Goal: Transaction & Acquisition: Purchase product/service

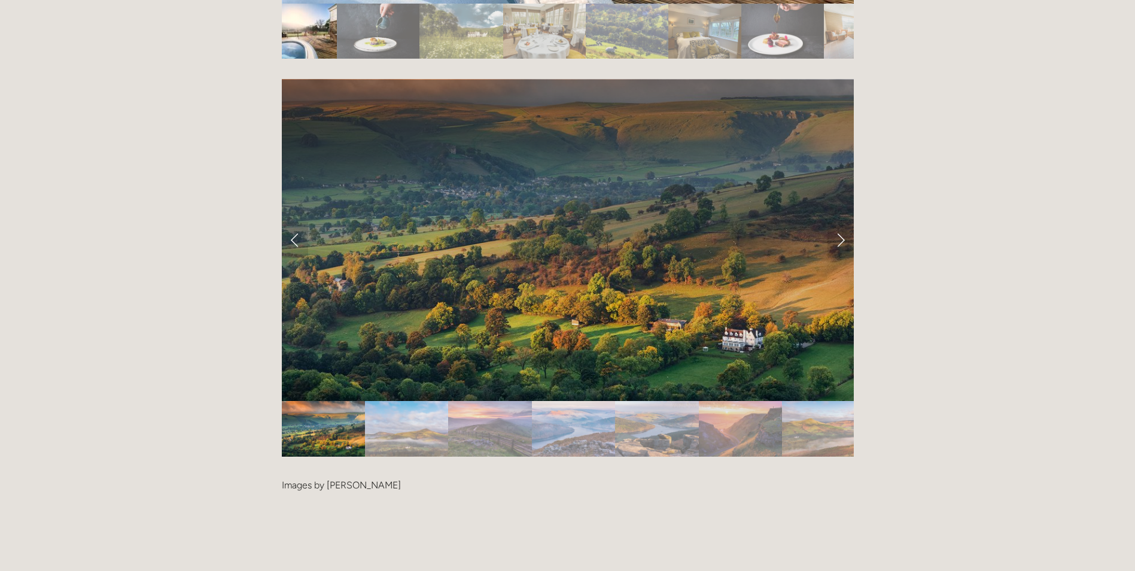
scroll to position [2452, 0]
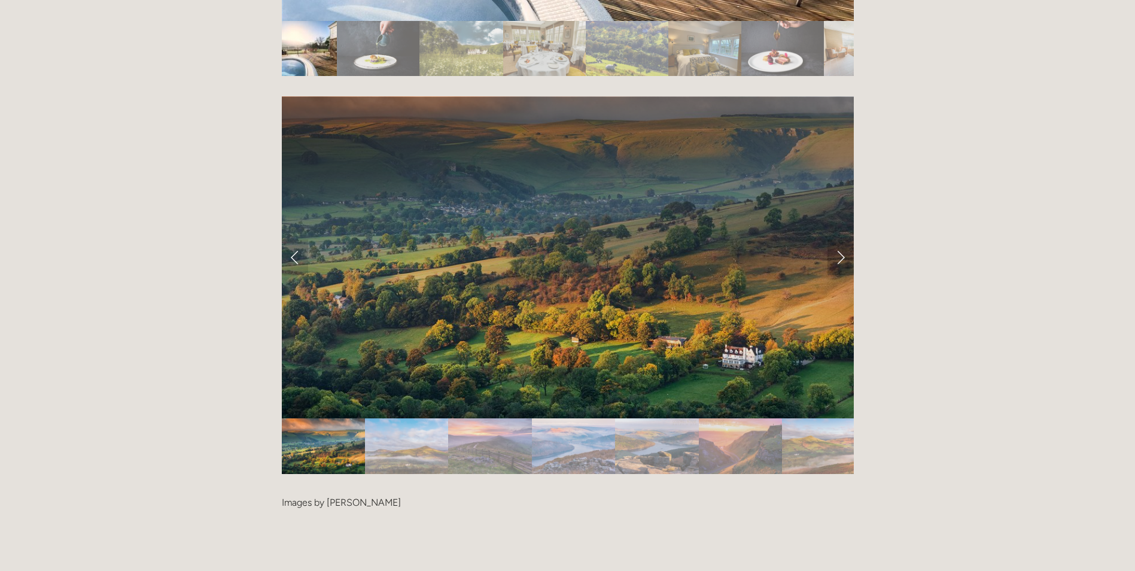
click at [836, 239] on link "Next Slide" at bounding box center [840, 257] width 26 height 36
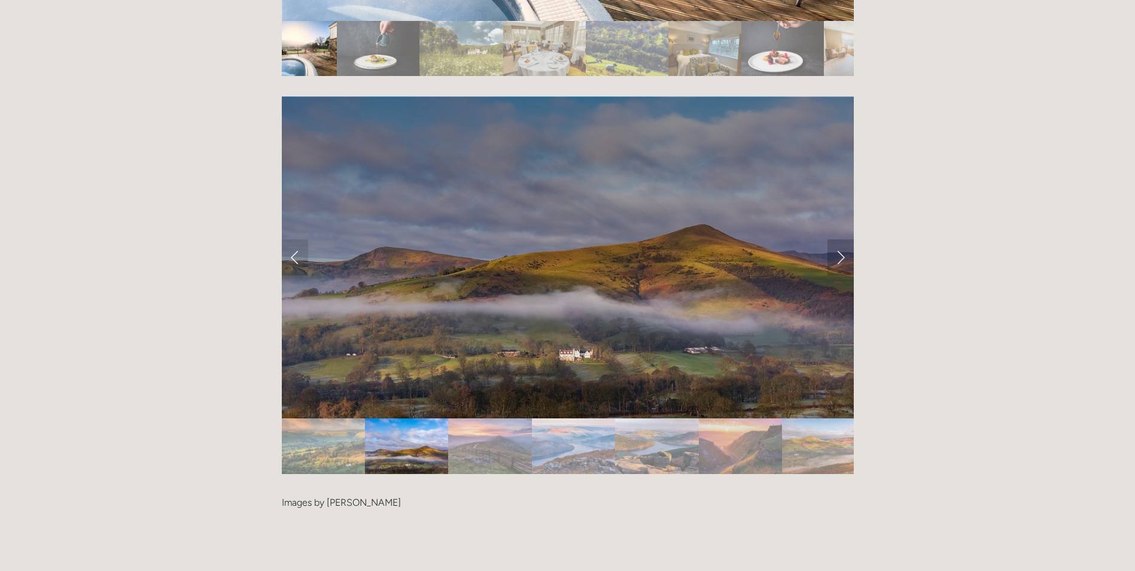
click at [842, 239] on link "Next Slide" at bounding box center [840, 257] width 26 height 36
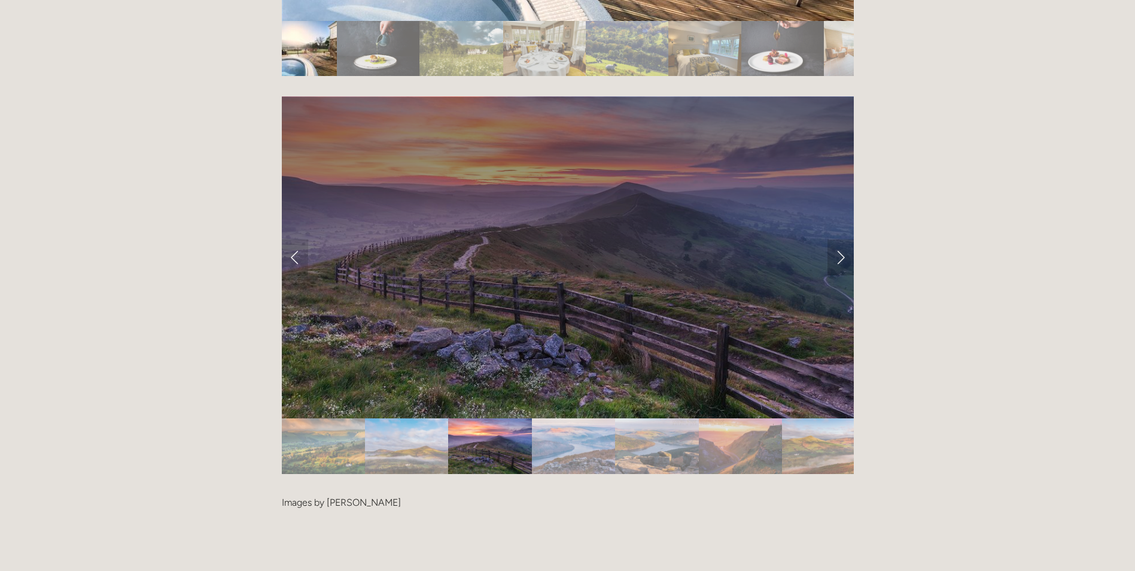
click at [842, 239] on link "Next Slide" at bounding box center [840, 257] width 26 height 36
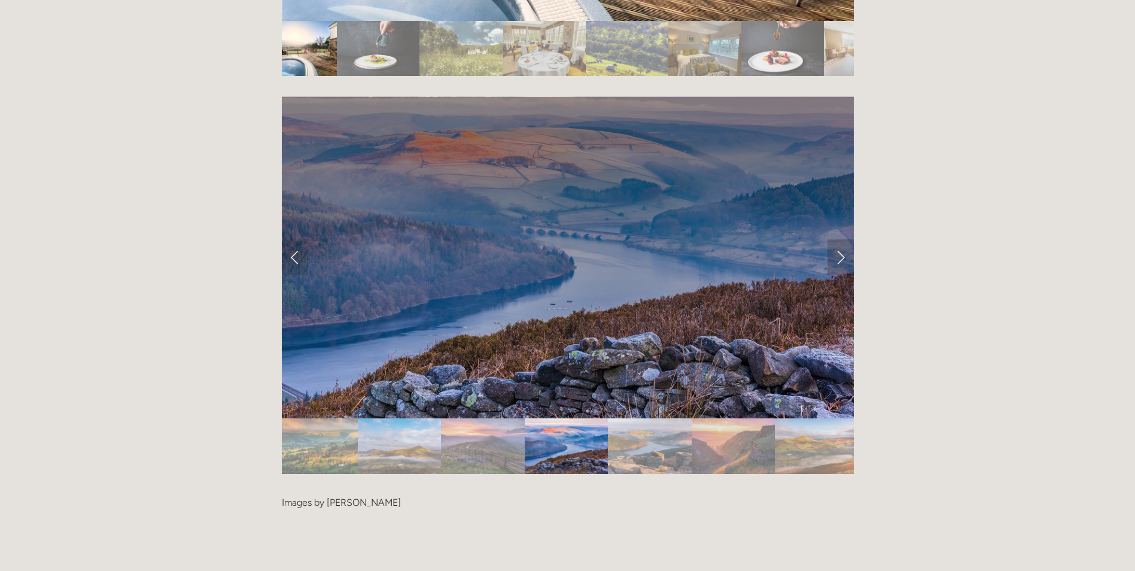
click at [844, 239] on link "Next Slide" at bounding box center [840, 257] width 26 height 36
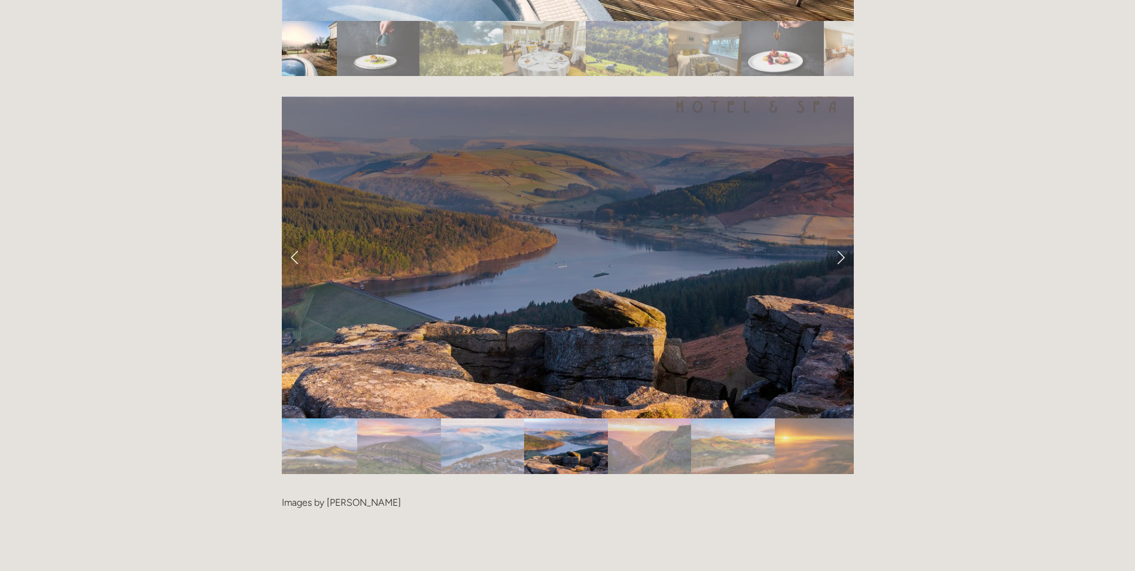
click at [844, 239] on link "Next Slide" at bounding box center [840, 257] width 26 height 36
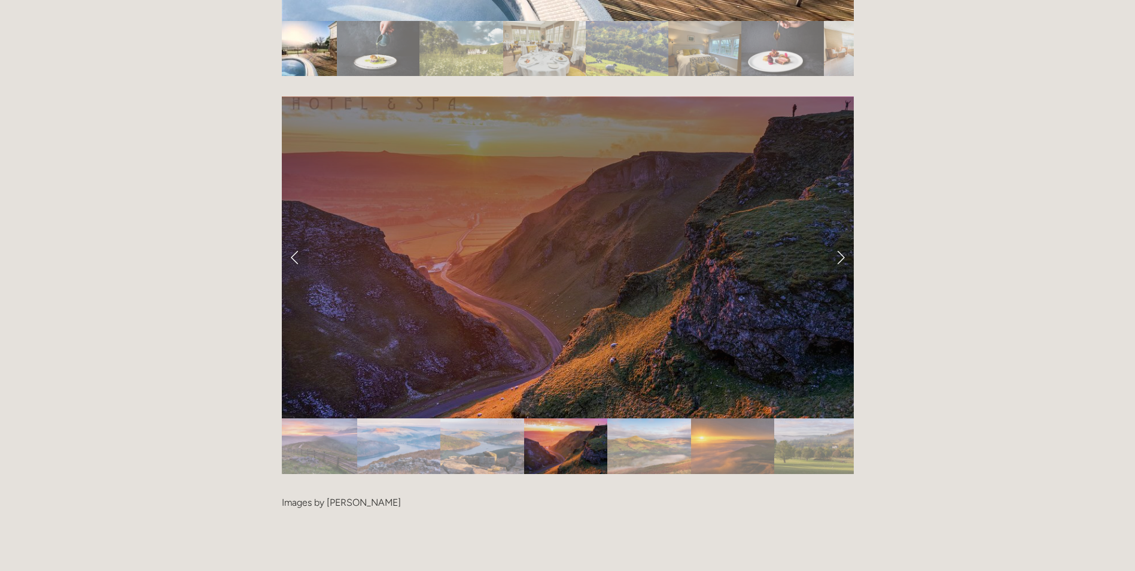
click at [844, 239] on link "Next Slide" at bounding box center [840, 257] width 26 height 36
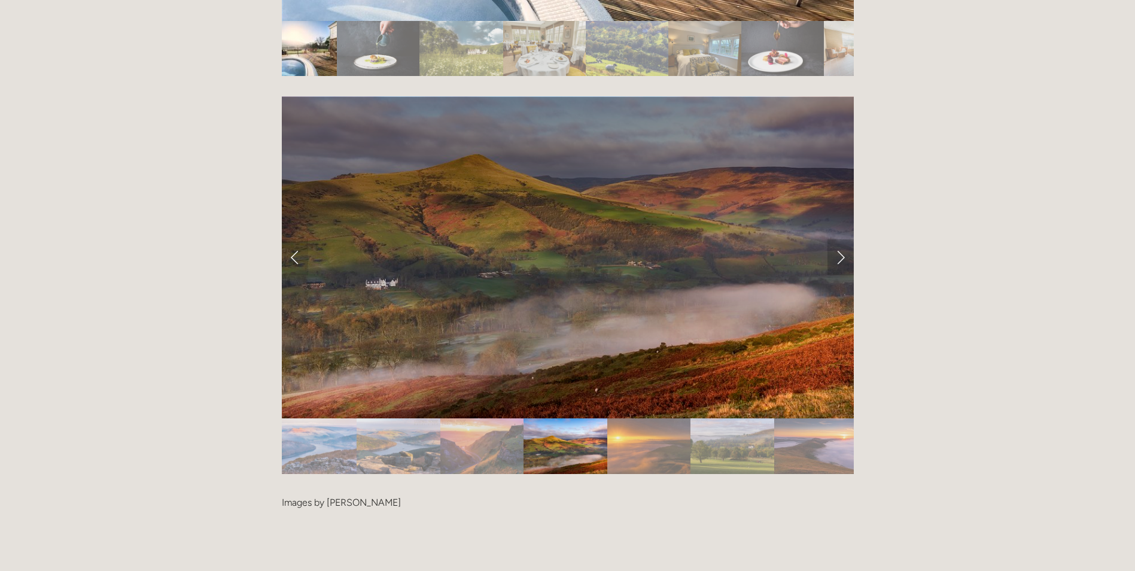
click at [844, 239] on link "Next Slide" at bounding box center [840, 257] width 26 height 36
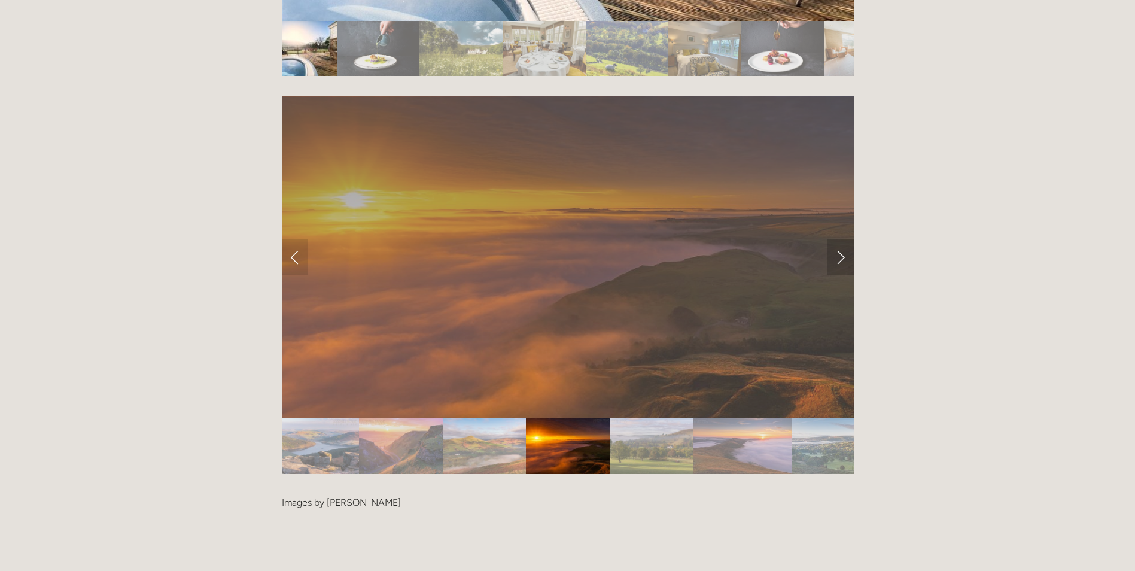
click at [844, 239] on link "Next Slide" at bounding box center [840, 257] width 26 height 36
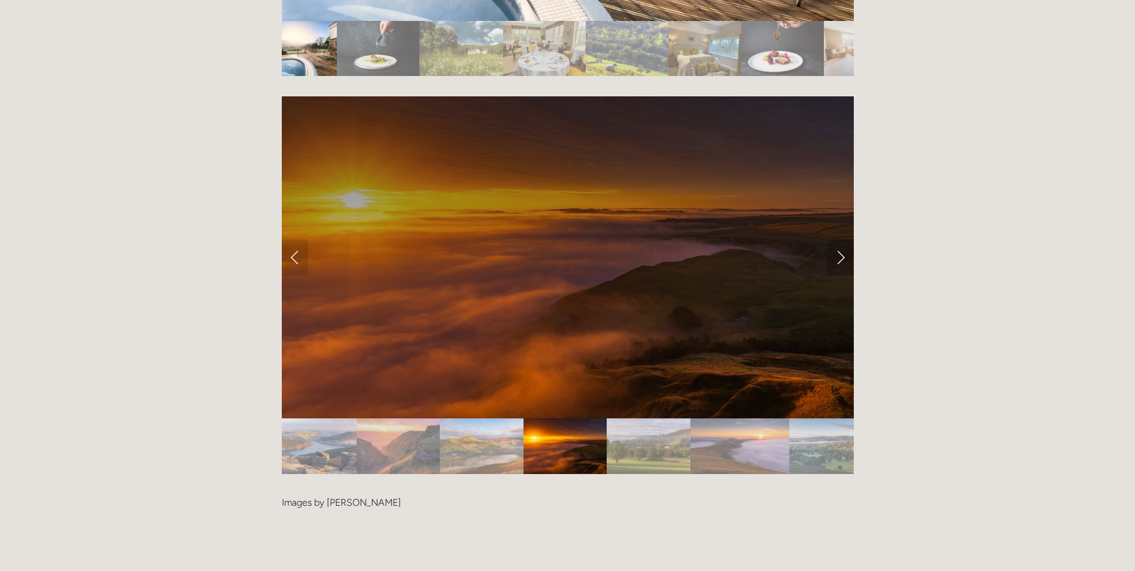
click at [844, 239] on link "Next Slide" at bounding box center [840, 257] width 26 height 36
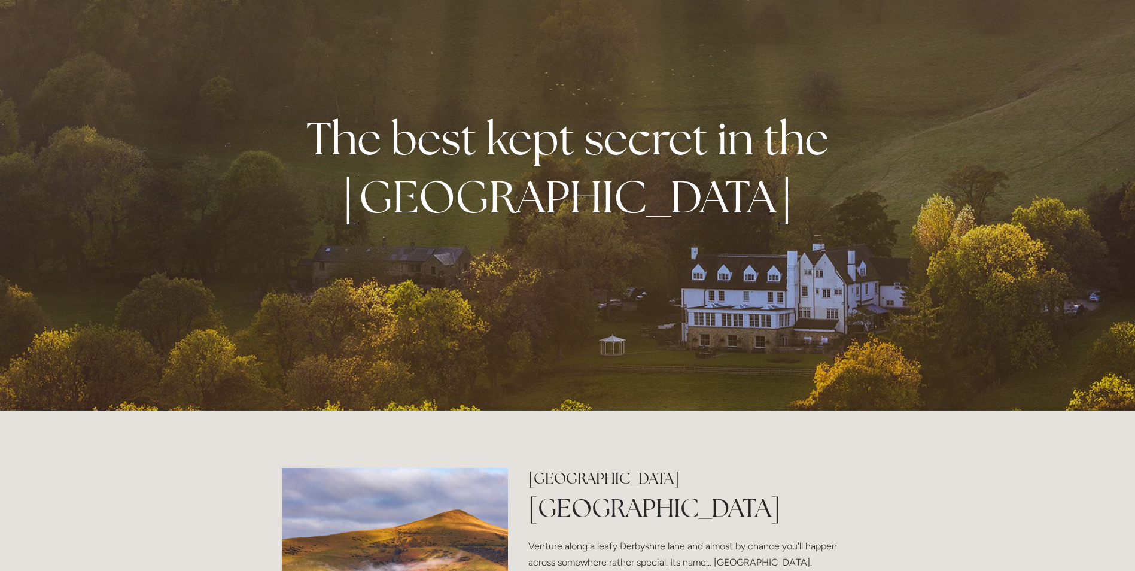
scroll to position [0, 0]
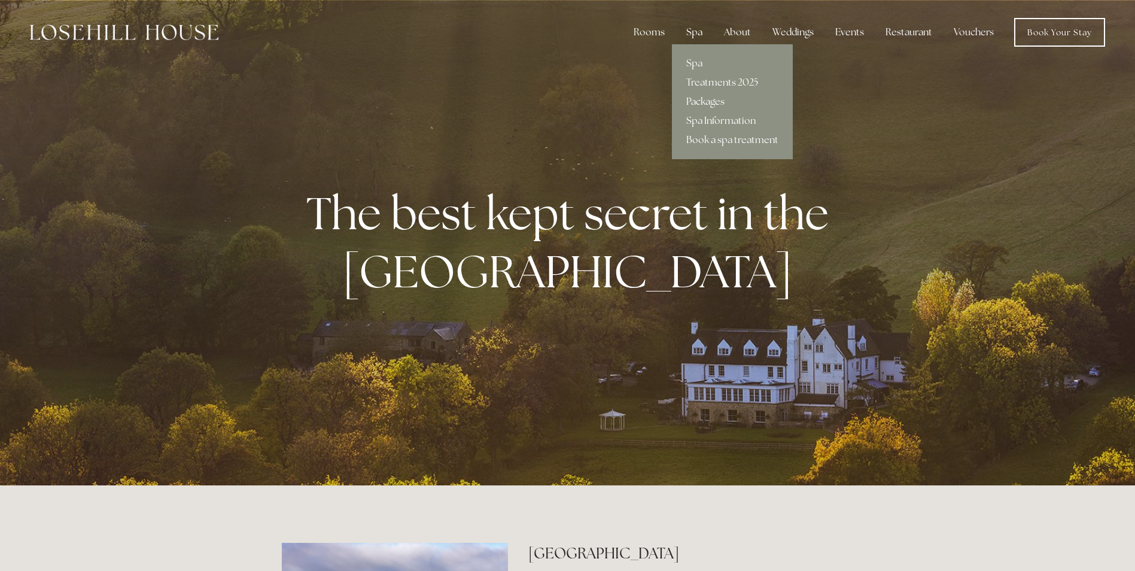
click at [695, 97] on link "Packages" at bounding box center [732, 101] width 121 height 19
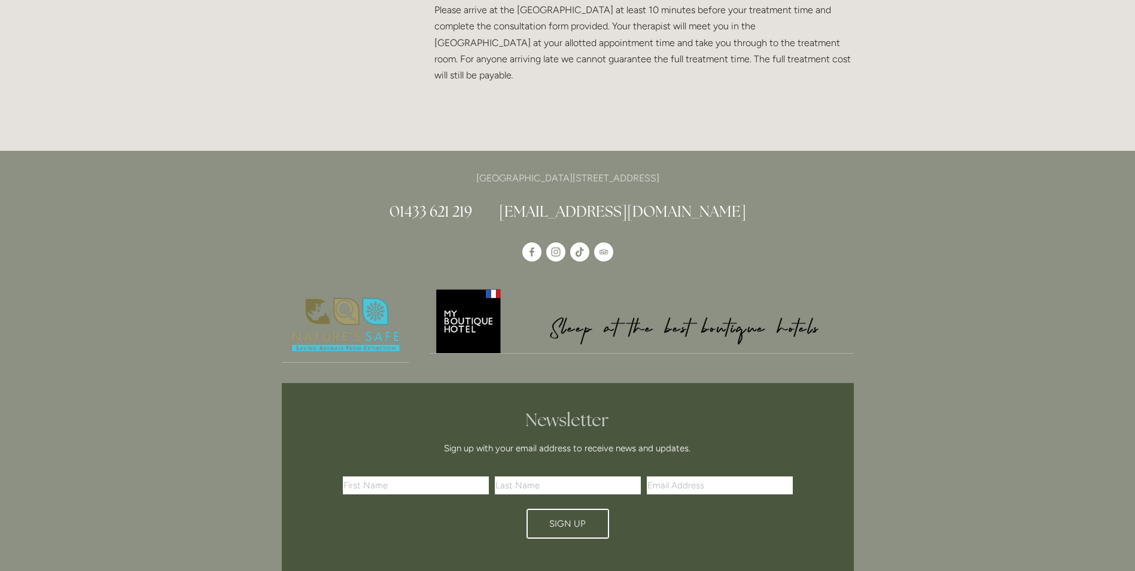
scroll to position [2692, 0]
